Goal: Complete application form

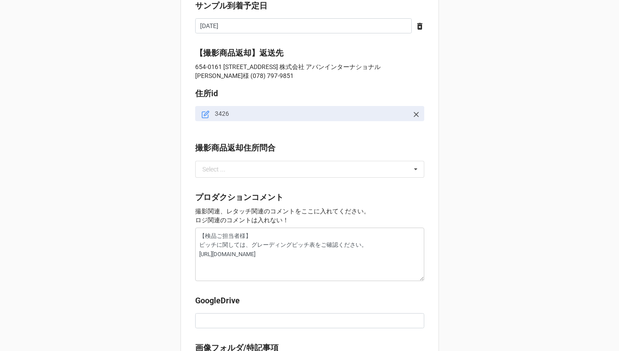
scroll to position [984, 0]
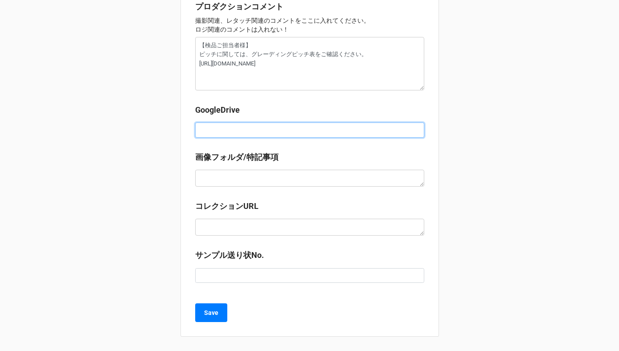
click at [216, 134] on input at bounding box center [309, 130] width 229 height 15
type textarea "x"
type input "9"
type textarea "x"
type input "9/"
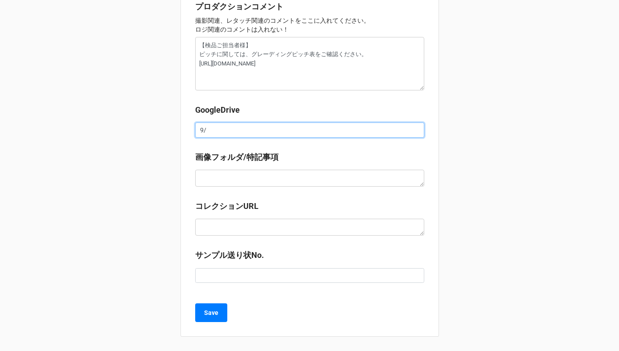
type textarea "x"
type input "9/1"
type textarea "x"
type input "9/1り"
type textarea "x"
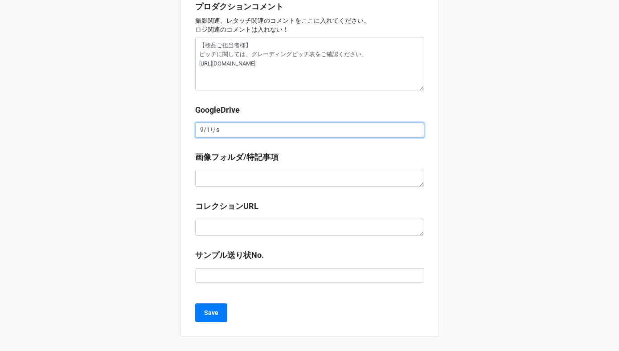
type input "9/1リス"
type textarea "x"
type input "9/1リスト"
type textarea "x"
type input "9/1リストて"
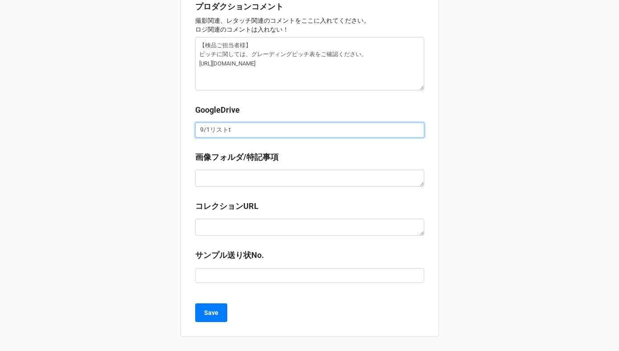
type textarea "x"
type input "9/1リストてい"
type textarea "x"
type input "9/1リストていs"
type textarea "x"
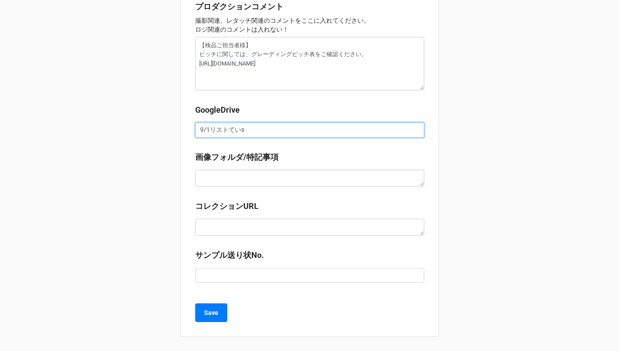
type input "9/1リストていsy"
type textarea "x"
type input "9/1リストていしゅ"
type textarea "x"
type input "9/1リスト提出"
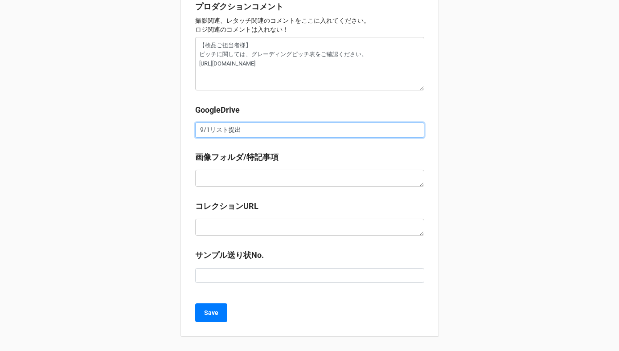
type textarea "x"
type input "9/1リスト提出y"
type textarea "x"
type input "9/1リスト提出よt"
type textarea "x"
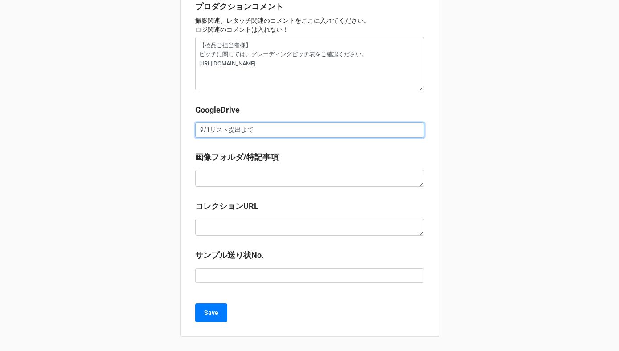
type input "9/1リスト提出予定"
type textarea "x"
type input "9/1リスト提出予定"
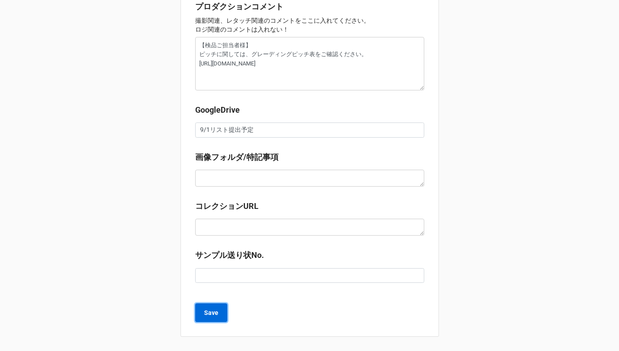
click at [209, 314] on b "Save" at bounding box center [211, 312] width 14 height 9
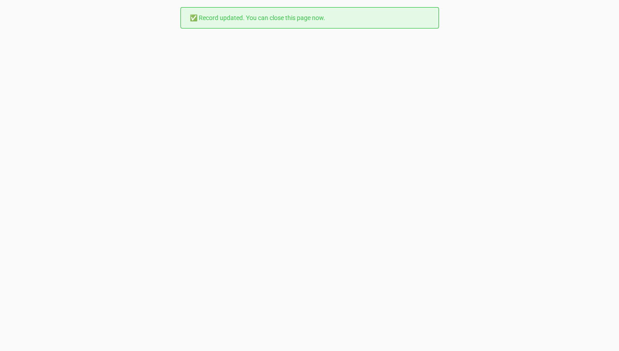
scroll to position [0, 0]
